Goal: Check status: Check status

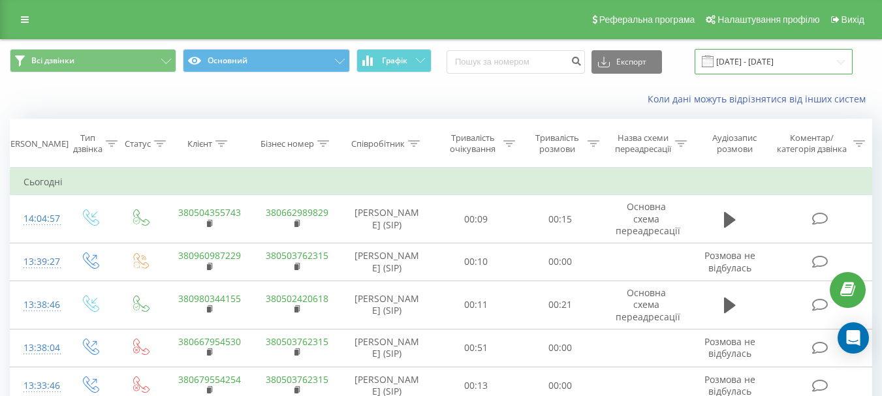
click at [761, 59] on input "[DATE] - [DATE]" at bounding box center [773, 61] width 158 height 25
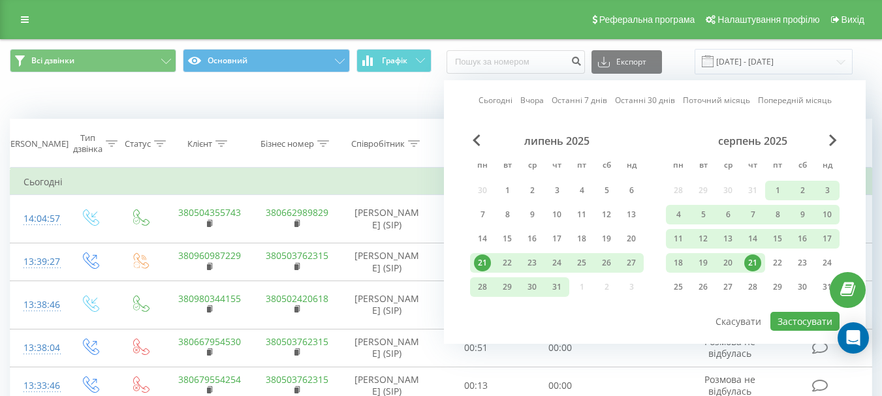
click at [493, 101] on link "Сьогодні" at bounding box center [495, 100] width 34 height 12
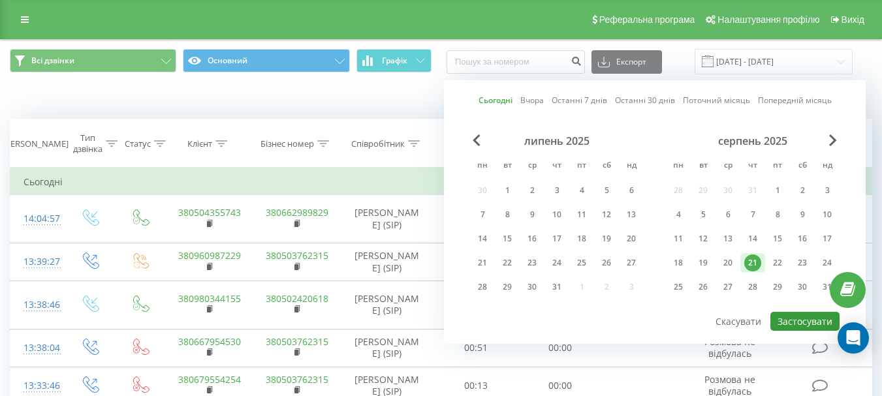
drag, startPoint x: 793, startPoint y: 327, endPoint x: 792, endPoint y: 293, distance: 34.0
click at [793, 327] on button "Застосувати" at bounding box center [804, 321] width 69 height 19
type input "[DATE] - [DATE]"
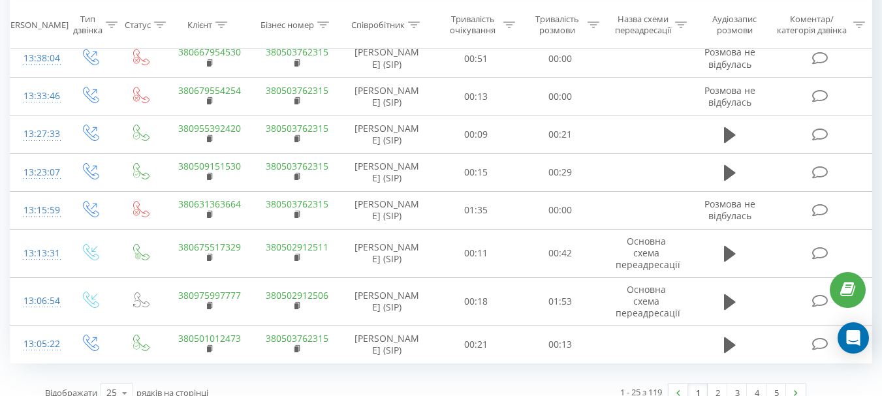
scroll to position [938, 0]
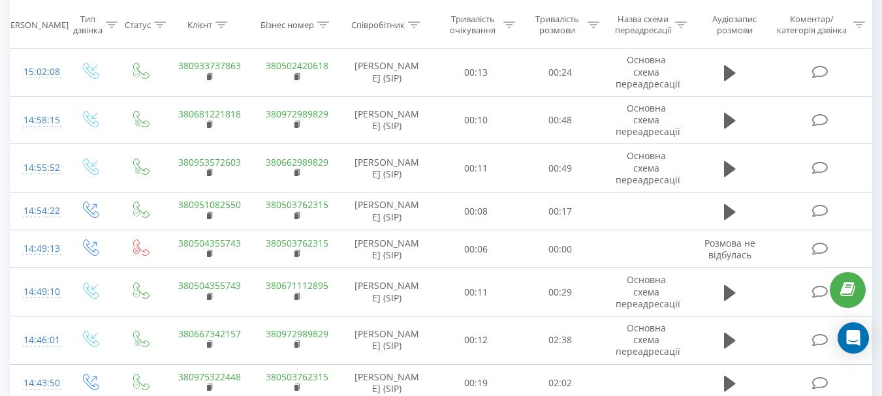
scroll to position [68, 0]
